Goal: Task Accomplishment & Management: Complete application form

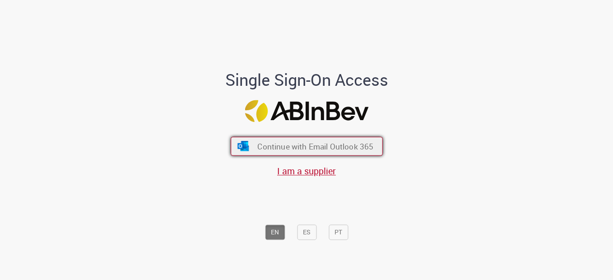
click at [339, 140] on button "Continue with Email Outlook 365" at bounding box center [307, 146] width 152 height 19
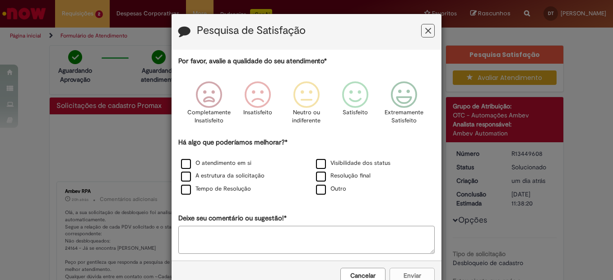
click at [432, 22] on div "Pesquisa de Satisfação" at bounding box center [307, 32] width 270 height 36
click at [428, 21] on div "Pesquisa de Satisfação" at bounding box center [307, 32] width 270 height 36
click at [426, 23] on div "Pesquisa de Satisfação" at bounding box center [307, 32] width 270 height 36
click at [426, 31] on icon "Feedback" at bounding box center [428, 30] width 6 height 9
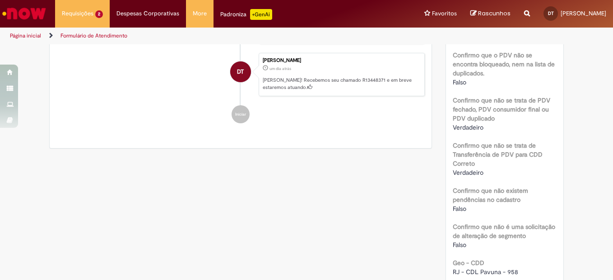
scroll to position [586, 0]
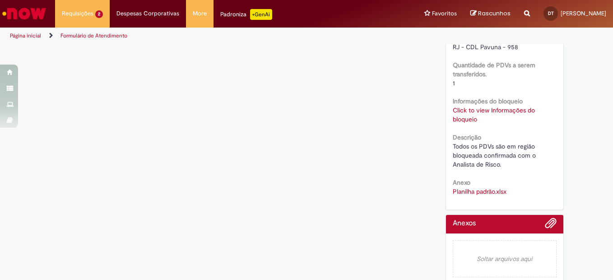
click at [464, 106] on link "Click to view Informações do bloqueio" at bounding box center [494, 114] width 82 height 17
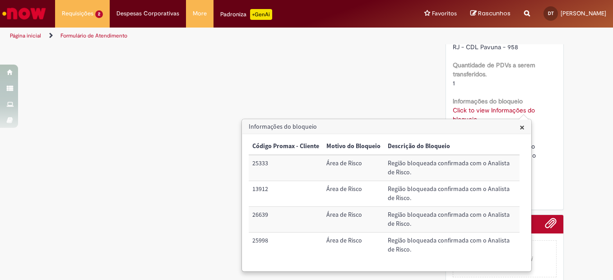
scroll to position [496, 0]
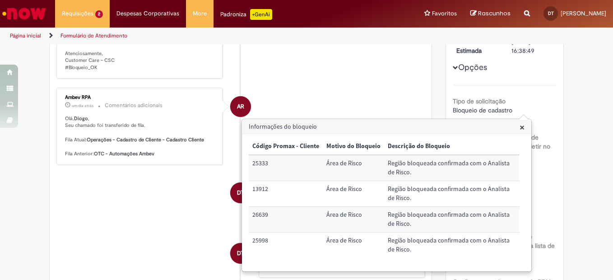
scroll to position [0, 0]
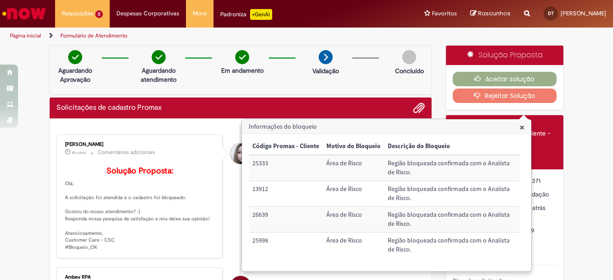
click at [526, 130] on h3 "Informações do bloqueio" at bounding box center [387, 127] width 289 height 14
click at [523, 130] on span "×" at bounding box center [522, 127] width 5 height 12
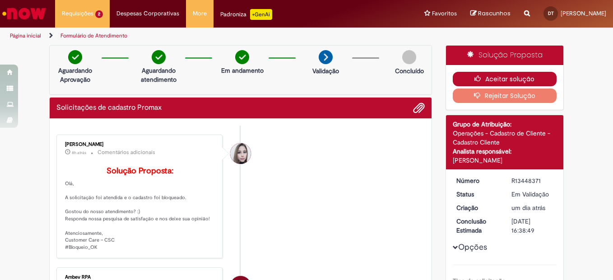
click at [528, 79] on button "Aceitar solução" at bounding box center [505, 79] width 104 height 14
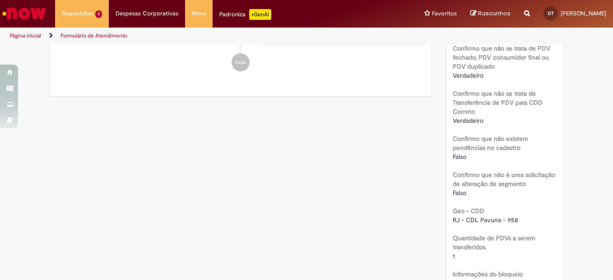
scroll to position [504, 0]
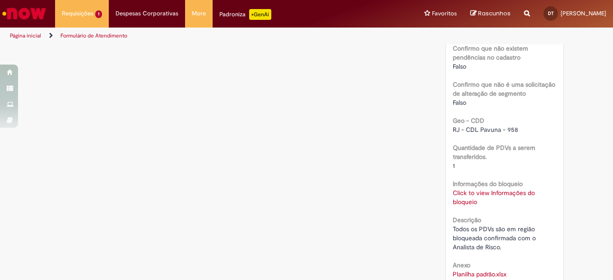
click at [502, 189] on link "Click to view Informações do bloqueio" at bounding box center [494, 197] width 82 height 17
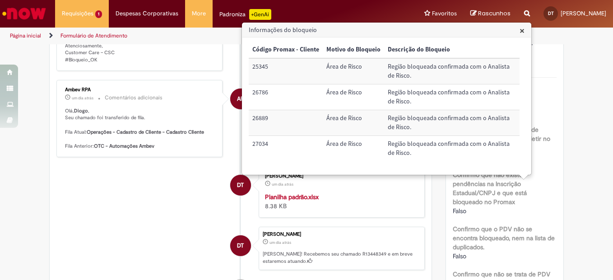
scroll to position [0, 0]
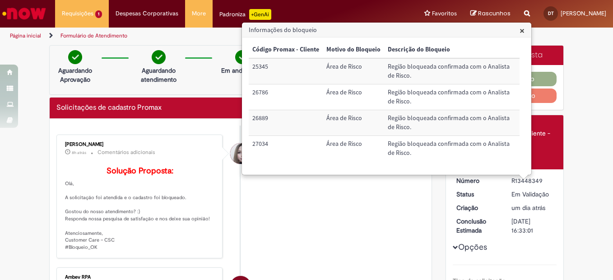
click at [579, 43] on div "Página inicial Formulário de Atendimento" at bounding box center [306, 36] width 613 height 17
click at [523, 30] on span "×" at bounding box center [522, 30] width 5 height 12
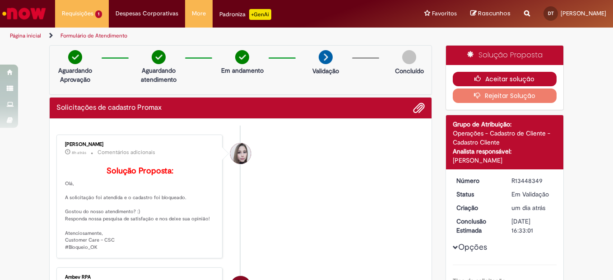
click at [533, 78] on button "Aceitar solução" at bounding box center [505, 79] width 104 height 14
